Goal: Navigation & Orientation: Go to known website

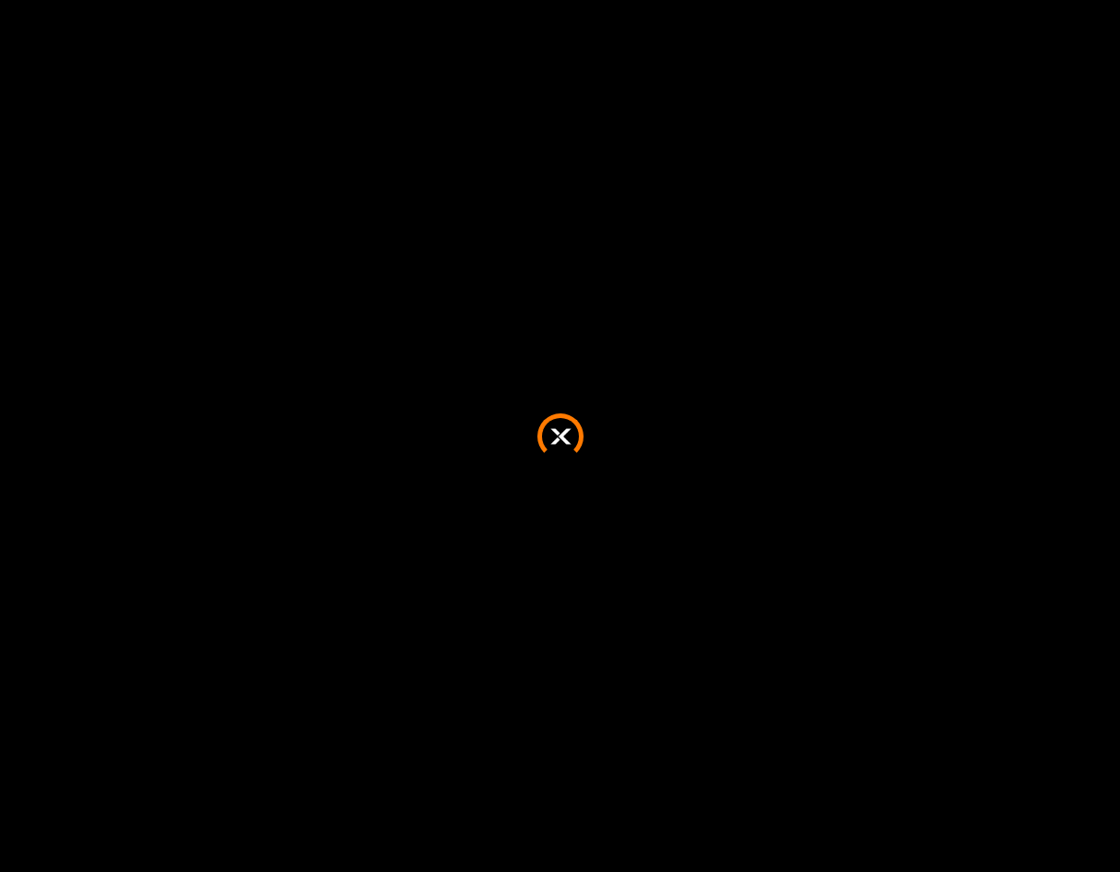
click at [492, 152] on div at bounding box center [560, 436] width 1120 height 872
click at [546, 200] on div at bounding box center [560, 436] width 1120 height 872
click at [444, 317] on div at bounding box center [560, 436] width 1120 height 872
click at [520, 313] on div at bounding box center [560, 436] width 1120 height 872
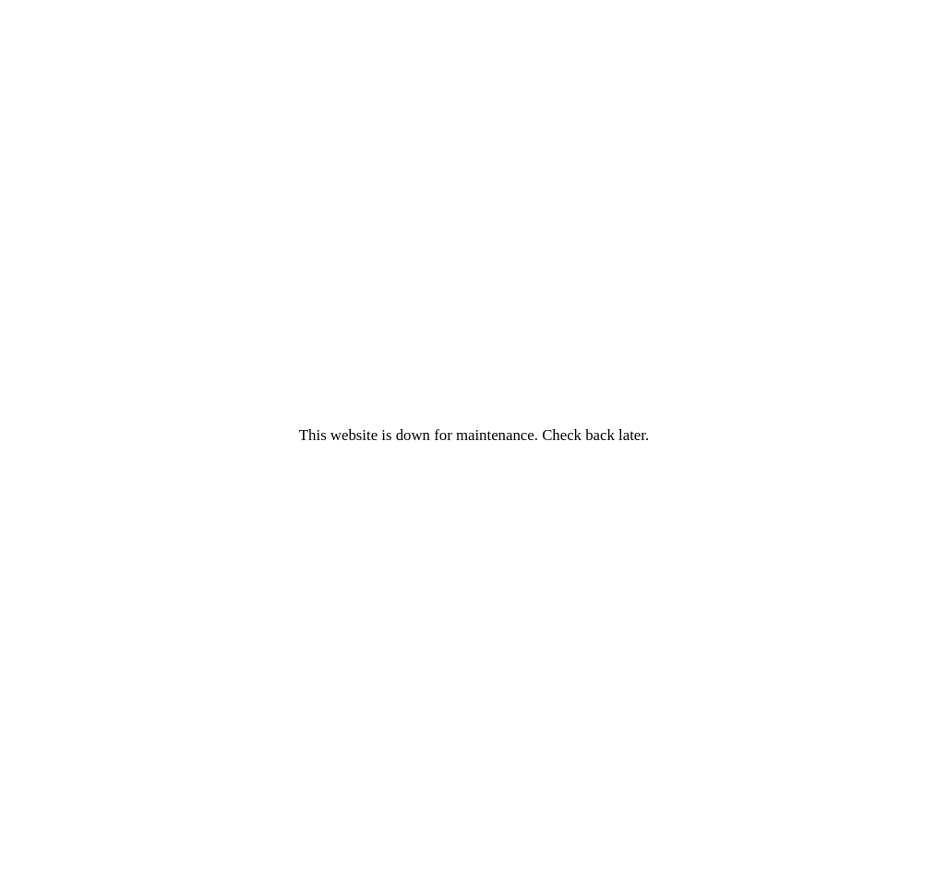
click at [618, 251] on div "This website is down for maintenance. Check back later." at bounding box center [474, 436] width 948 height 872
